Goal: Task Accomplishment & Management: Manage account settings

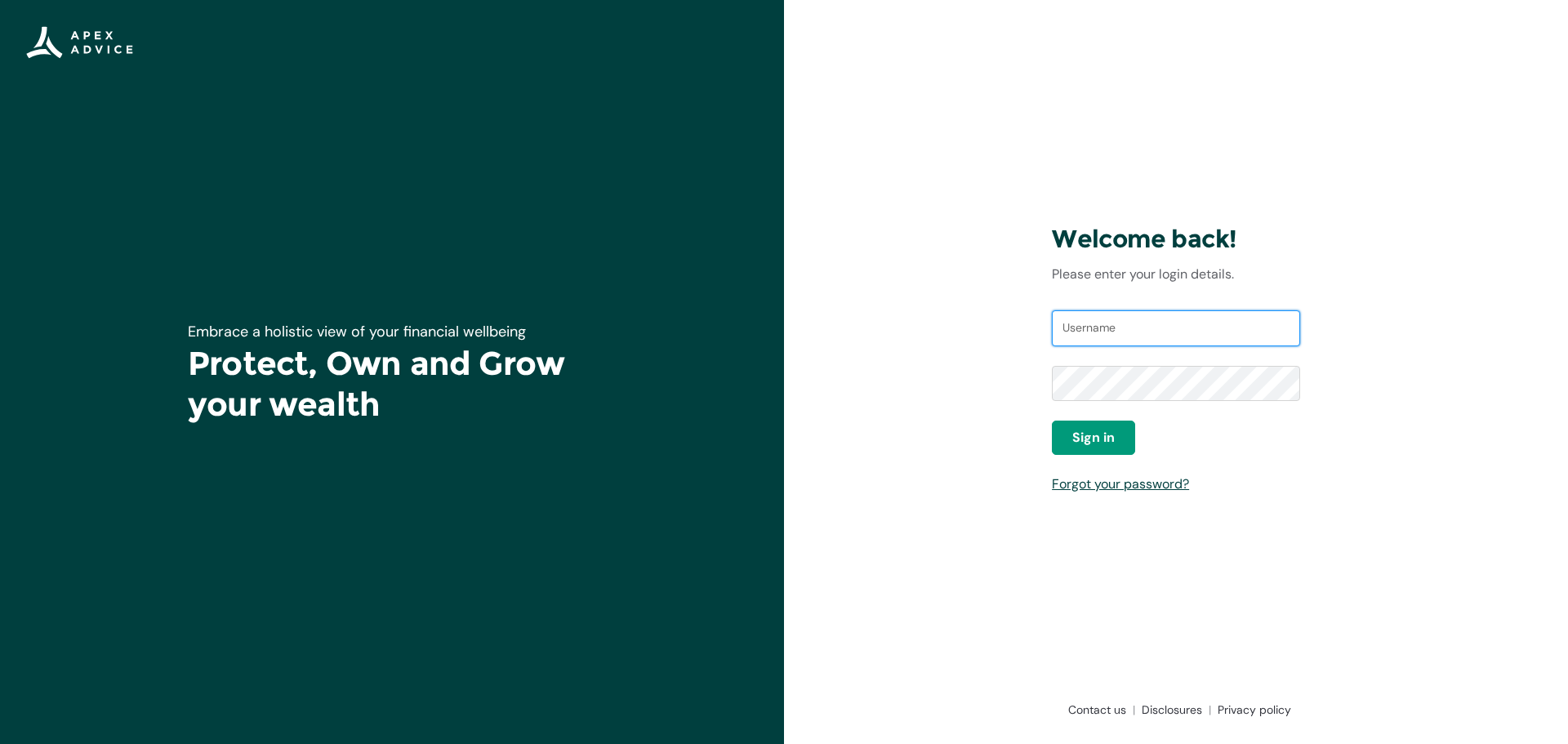
click at [1221, 324] on input "Username" at bounding box center [1176, 328] width 249 height 36
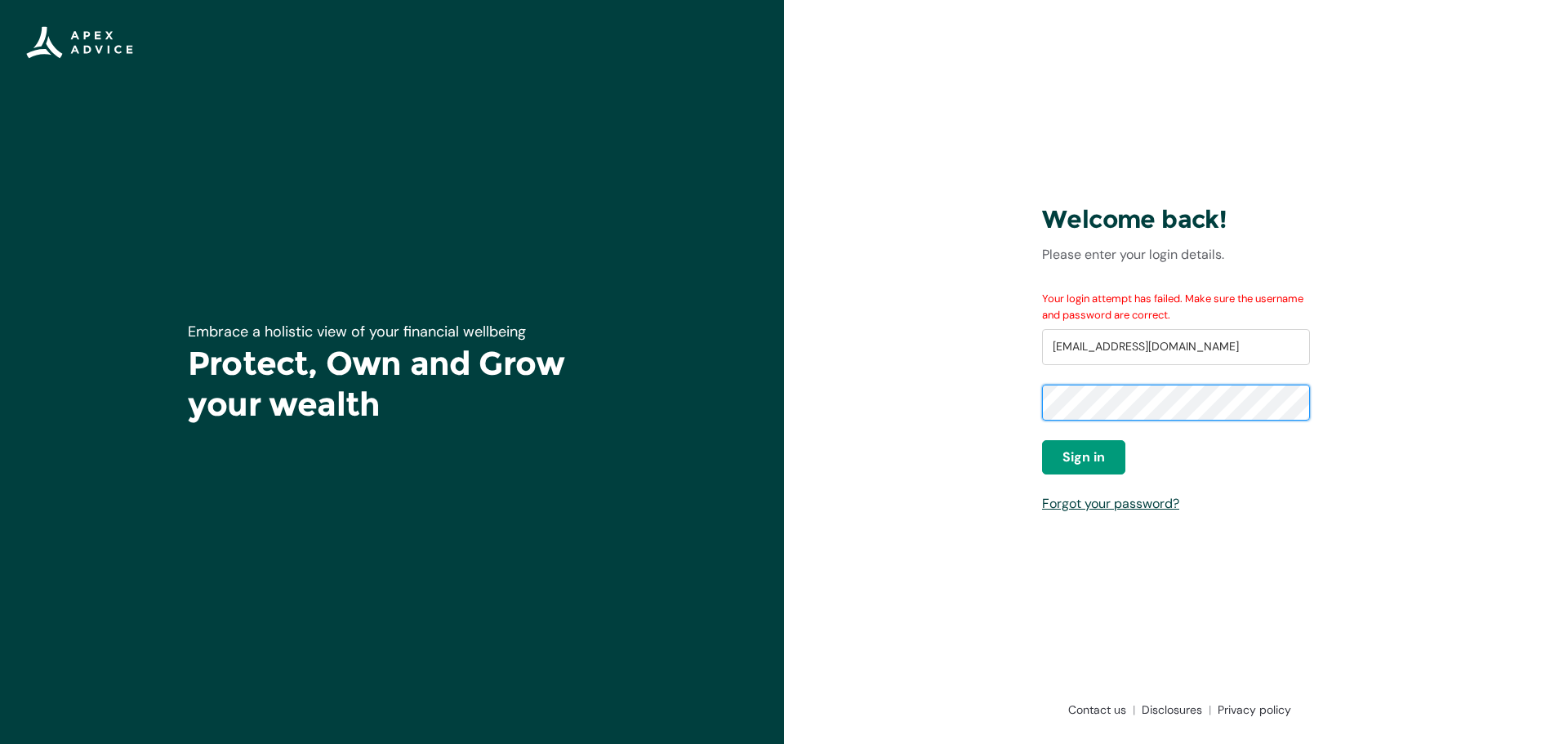
click at [1023, 402] on div "Welcome back! Please enter your login details. Your login attempt has failed. M…" at bounding box center [1176, 372] width 784 height 744
click at [999, 404] on div "Welcome back! Please enter your login details. Your login attempt has failed. M…" at bounding box center [1176, 372] width 784 height 744
click at [1071, 457] on span "Sign in" at bounding box center [1084, 457] width 42 height 19
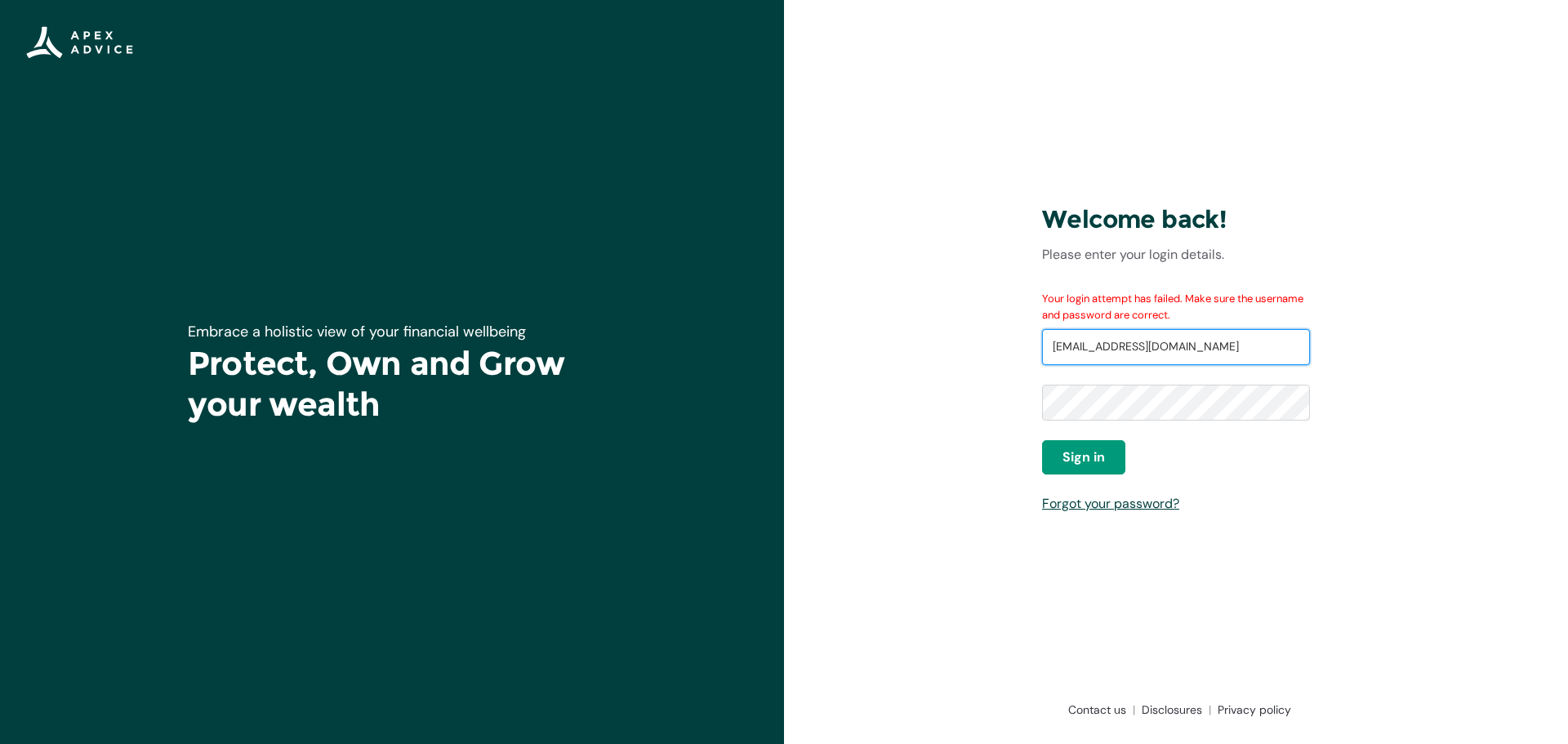
click at [1204, 349] on input "[EMAIL_ADDRESS][DOMAIN_NAME]" at bounding box center [1176, 346] width 268 height 36
drag, startPoint x: 1209, startPoint y: 351, endPoint x: 1016, endPoint y: 356, distance: 193.1
click at [1017, 356] on div "Welcome back! Please enter your login details. Your login attempt has failed. M…" at bounding box center [1176, 372] width 784 height 744
click at [1128, 341] on input "edenkatrina@otmail.com" at bounding box center [1176, 346] width 268 height 36
type input "[EMAIL_ADDRESS][DOMAIN_NAME]"
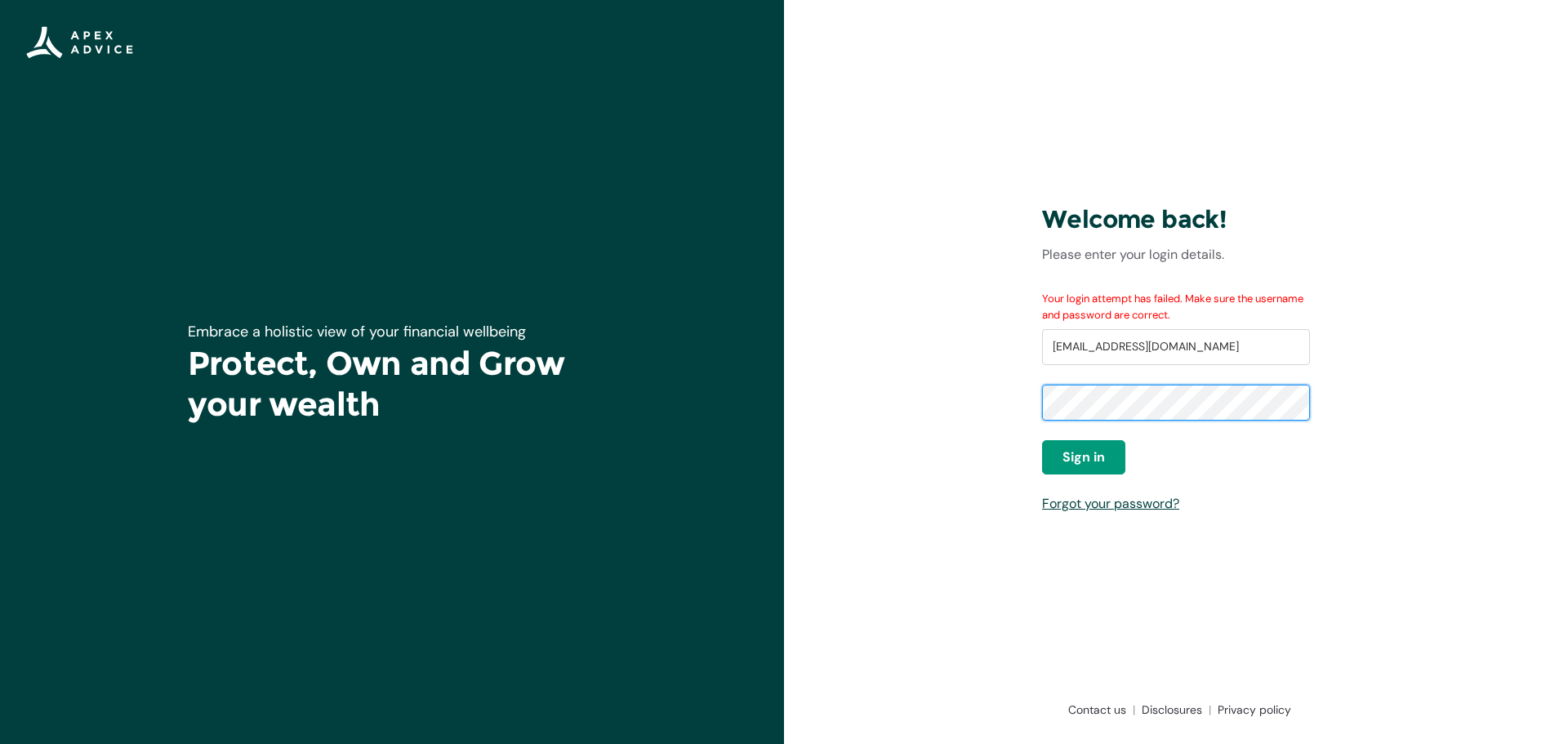
click at [1024, 414] on div "Welcome back! Please enter your login details. Your login attempt has failed. M…" at bounding box center [1176, 372] width 784 height 744
click at [1058, 461] on button "Sign in" at bounding box center [1084, 458] width 83 height 35
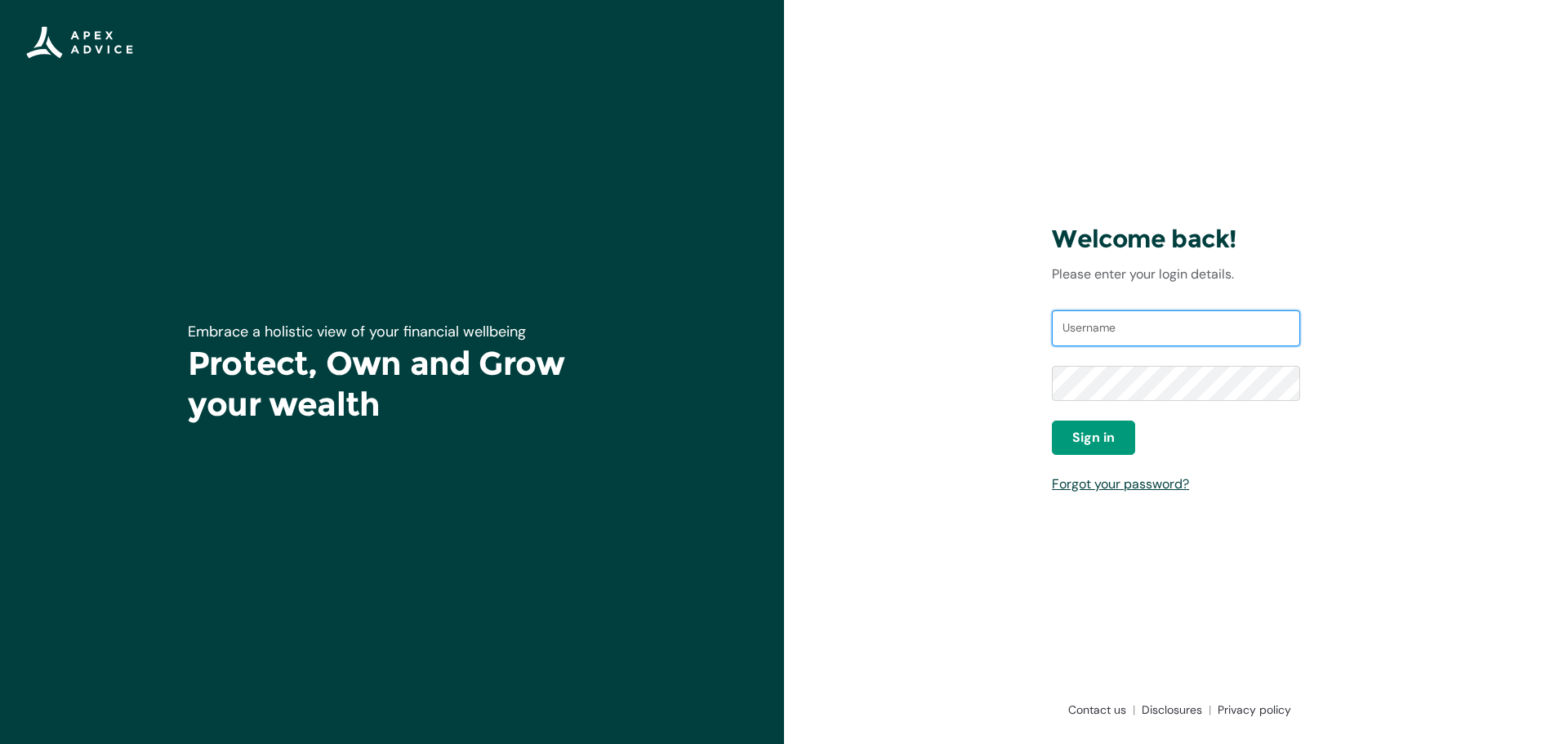
click at [1139, 332] on input "Username" at bounding box center [1176, 328] width 249 height 36
type input "[EMAIL_ADDRESS][DOMAIN_NAME]"
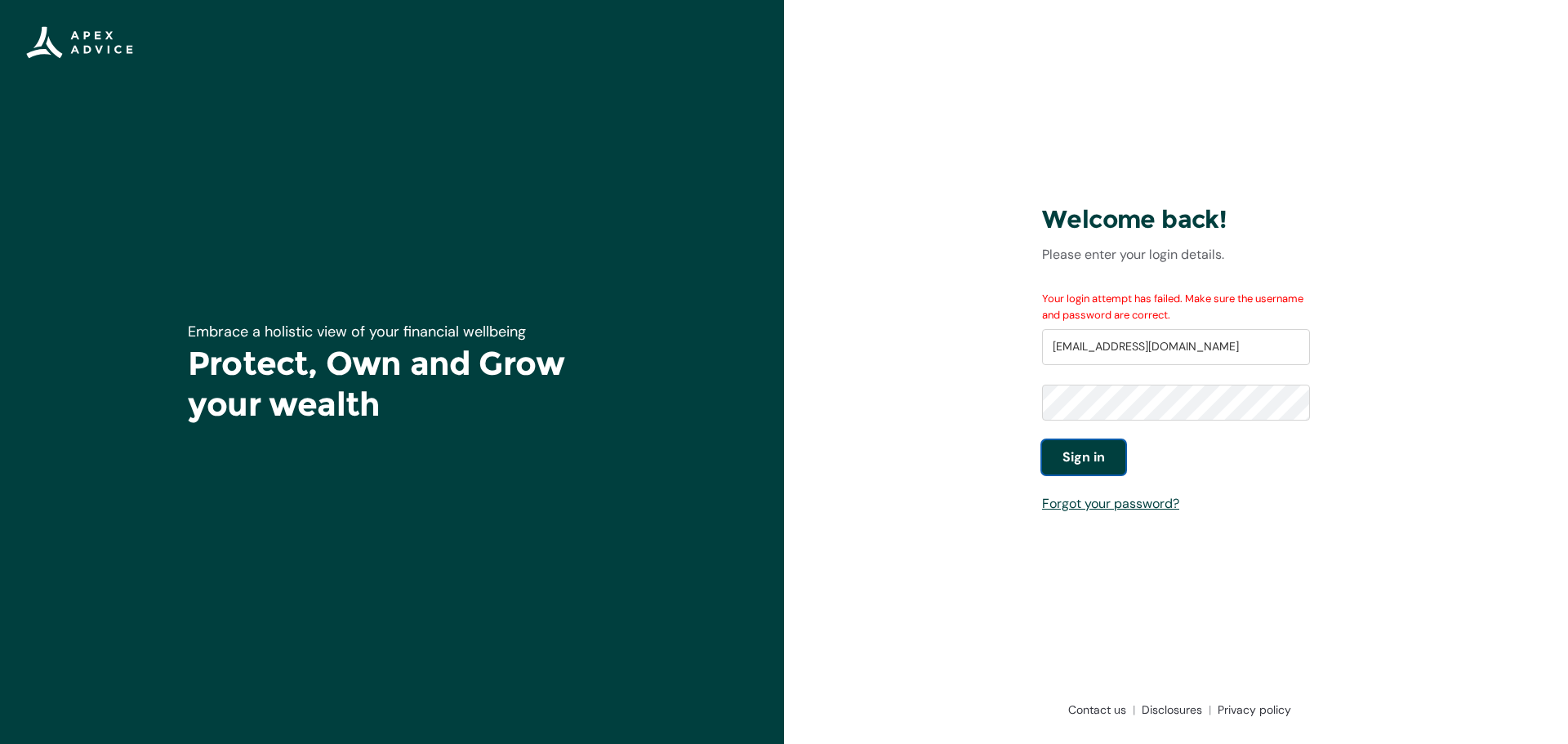
click at [1076, 455] on span "Sign in" at bounding box center [1084, 457] width 42 height 19
click at [1067, 460] on span "Sign in" at bounding box center [1084, 457] width 42 height 19
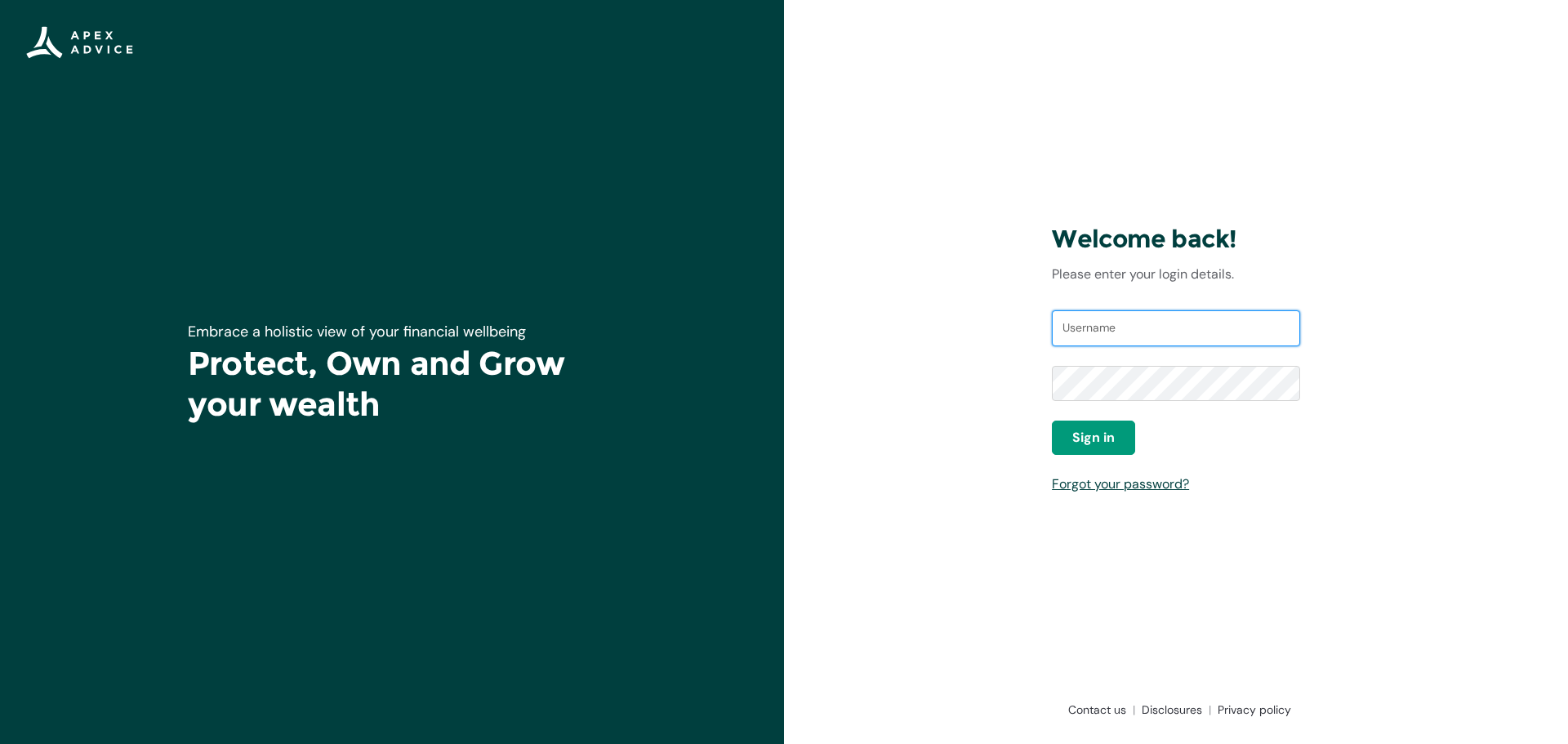
click at [1120, 334] on input "Username" at bounding box center [1176, 328] width 249 height 36
type input "[EMAIL_ADDRESS][DOMAIN_NAME]"
